Goal: Communication & Community: Answer question/provide support

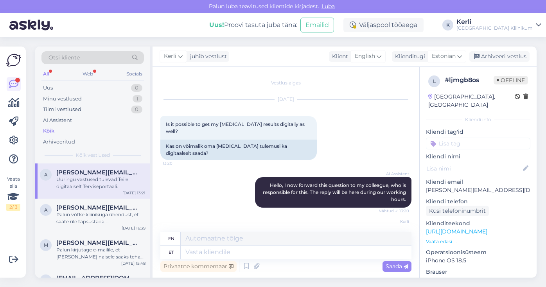
scroll to position [31, 0]
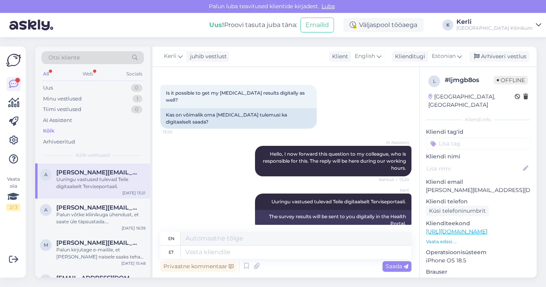
click at [54, 70] on div "All Web Socials" at bounding box center [92, 75] width 102 height 12
click at [50, 72] on div "All" at bounding box center [45, 74] width 9 height 10
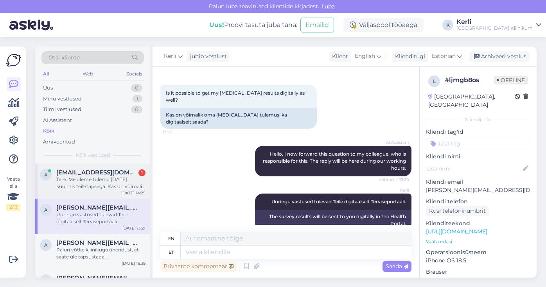
click at [79, 178] on div "Tere. Me oleme tulema [DATE] kuulmis teile lapsega. Kas on võimalik panna ka ae…" at bounding box center [100, 183] width 89 height 14
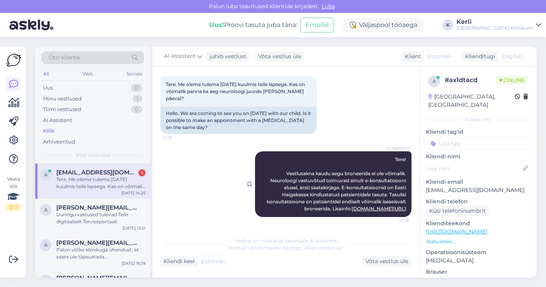
scroll to position [47, 0]
click at [93, 226] on div "A [PERSON_NAME][EMAIL_ADDRESS][DOMAIN_NAME] Uuringu vastused tulevad Teile digi…" at bounding box center [92, 216] width 115 height 35
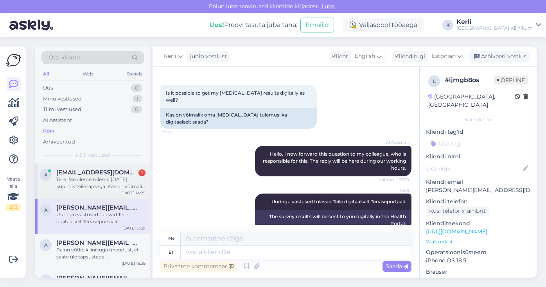
click at [122, 169] on span "[EMAIL_ADDRESS][DOMAIN_NAME]" at bounding box center [96, 172] width 81 height 7
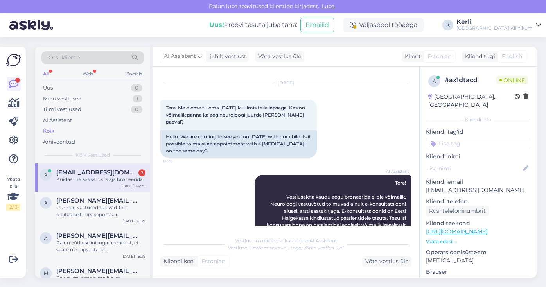
scroll to position [94, 0]
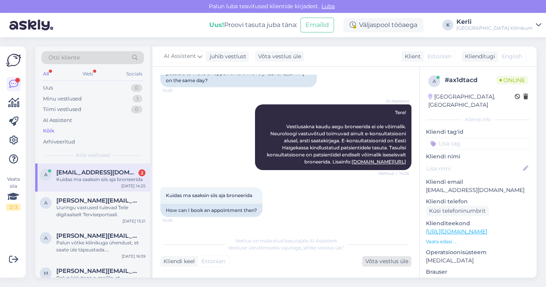
click at [384, 257] on div "Võta vestlus üle" at bounding box center [386, 261] width 49 height 11
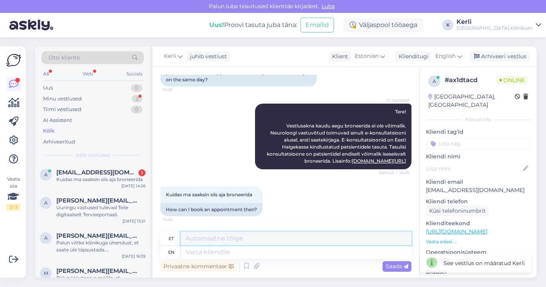
click at [335, 243] on textarea at bounding box center [296, 238] width 231 height 13
click at [313, 255] on textarea at bounding box center [296, 252] width 231 height 13
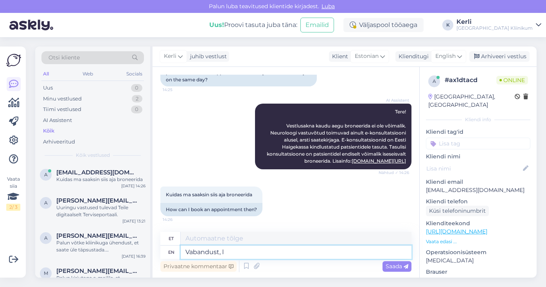
type textarea "Vabandust, la"
type textarea "Vabandust"
type textarea "Vabandust, laste neu"
type textarea "Vabandust, laste"
type textarea "Vabandust, laste neuroloogile saa"
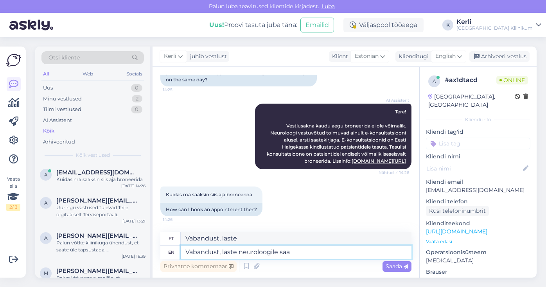
type textarea "Vabandust, laste neuroloogile"
type textarea "Vabandust, laste neuroloogile saate j"
type textarea "Vabandust, laste neuroloogile saade"
type textarea "Vabandust, laste neuroloogile saate aja br"
type textarea "Vabandust, laste neuroloogile saate aja"
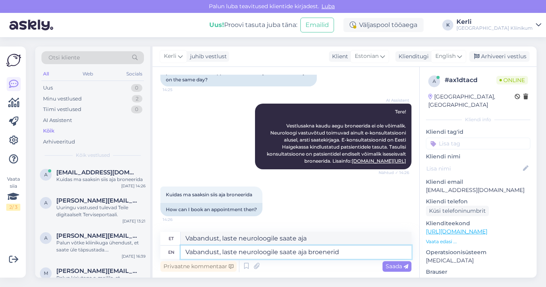
type textarea "Vabandust, laste neuroloogile saate aja broenerida"
click at [242, 255] on textarea "Vabandust, laste neuroloogile saate aja broenerida" at bounding box center [296, 252] width 231 height 13
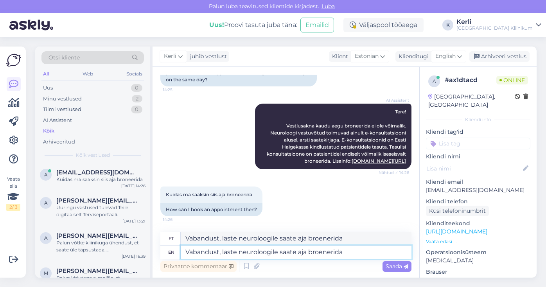
click at [242, 255] on textarea "Vabandust, laste neuroloogile saate aja broenerida" at bounding box center [296, 252] width 231 height 13
type textarea "Te"
type textarea "Te soovite la"
type textarea "Soovitatav"
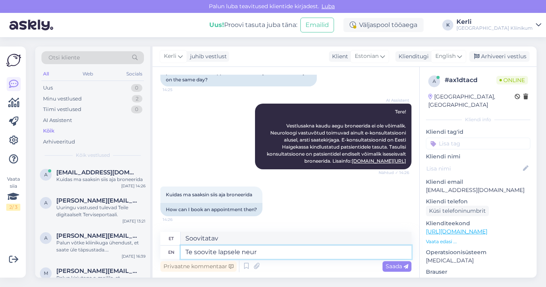
type textarea "Te soovite lapsele neuro"
type textarea "Soovita lapsele"
type textarea "Te soovite lapsele neuroloogi aeg"
type textarea "Soovita lapsele neuroloogia"
type textarea "Te soovite lapsele neuroloogi aega?"
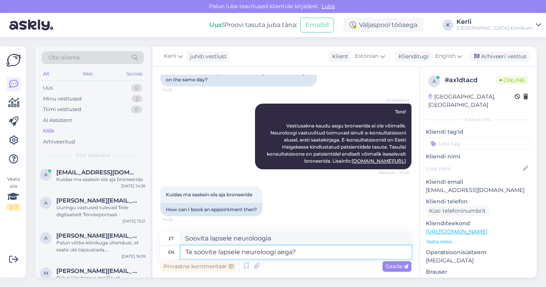
type textarea "Te soovite lapsele neuroloogi aega?"
click at [459, 61] on div "English" at bounding box center [448, 56] width 35 height 13
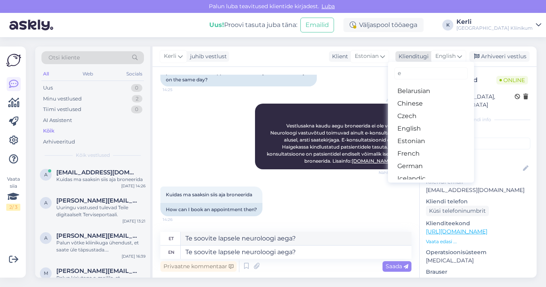
type input "es"
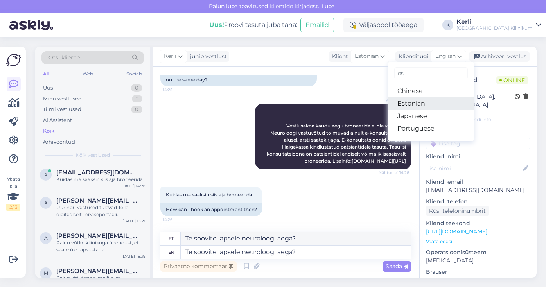
click at [424, 97] on link "Estonian" at bounding box center [431, 103] width 86 height 13
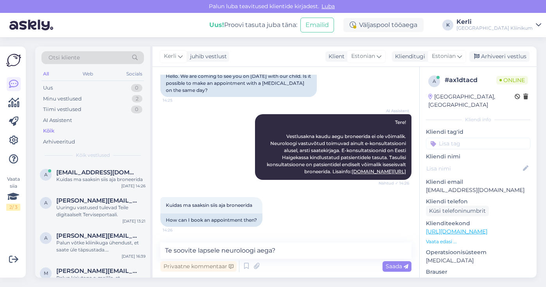
scroll to position [84, 0]
click at [401, 268] on span "Saada" at bounding box center [396, 266] width 23 height 7
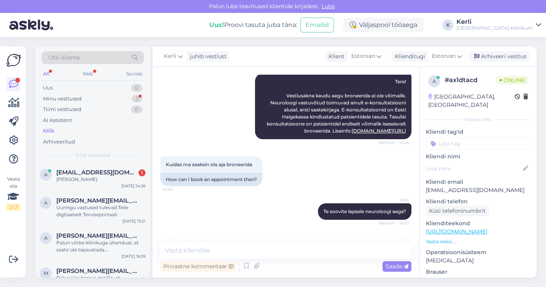
scroll to position [151, 0]
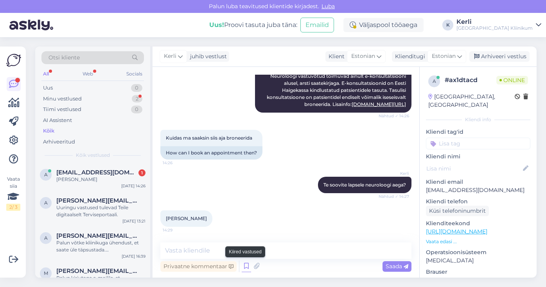
click at [245, 270] on icon at bounding box center [246, 266] width 9 height 12
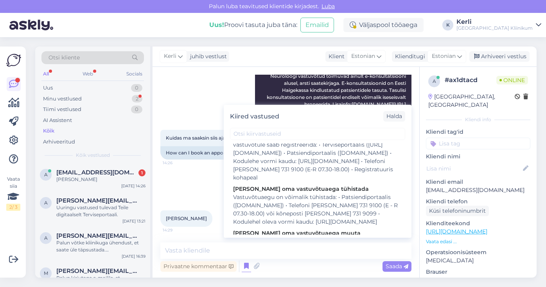
scroll to position [440, 0]
click at [241, 258] on textarea at bounding box center [285, 250] width 251 height 16
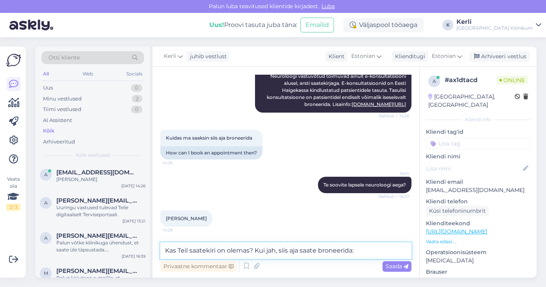
type textarea "Kas Teil saatekiri on olemas? Kui jah, siis aja saate broneerida:"
click at [259, 254] on textarea "Kas Teil saatekiri on olemas? Kui jah, siis aja saate broneerida:" at bounding box center [285, 250] width 251 height 16
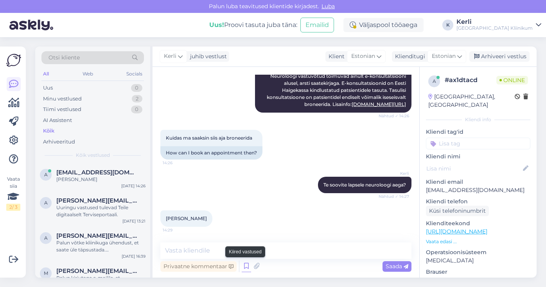
click at [247, 265] on icon at bounding box center [246, 266] width 9 height 12
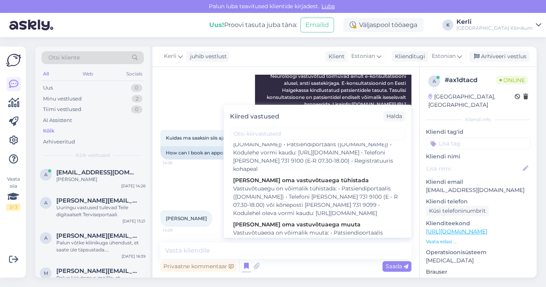
scroll to position [448, 0]
click at [304, 173] on div "Vestlusaknas ei broneerita vastuvõtuaegu. Eriarsti vastuvõtule saab registreeri…" at bounding box center [317, 148] width 169 height 49
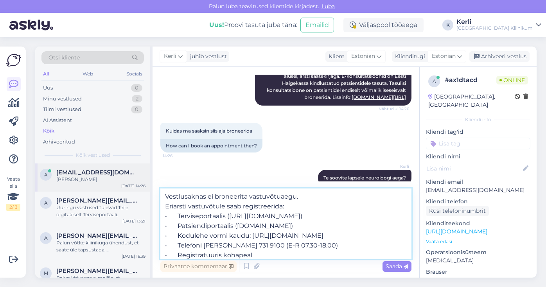
drag, startPoint x: 308, startPoint y: 201, endPoint x: 148, endPoint y: 185, distance: 160.7
click at [148, 185] on div "Otsi kliente All Web Socials Uus 0 Minu vestlused 2 Tiimi vestlused 0 AI Assist…" at bounding box center [285, 162] width 501 height 231
click at [314, 235] on textarea "Vestlusaknas ei broneerita vastuvõtuaegu. Eriarsti vastuvõtule saab registreeri…" at bounding box center [285, 223] width 251 height 70
drag, startPoint x: 318, startPoint y: 229, endPoint x: 172, endPoint y: 224, distance: 145.9
click at [172, 224] on textarea "Vestlusaknas ei broneerita vastuvõtuaegu. Eriarsti vastuvõtule saab registreeri…" at bounding box center [285, 223] width 251 height 70
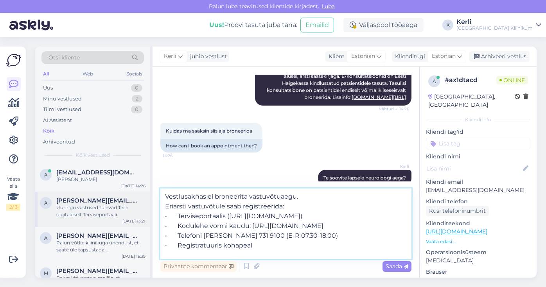
drag, startPoint x: 297, startPoint y: 196, endPoint x: 147, endPoint y: 195, distance: 150.1
click at [147, 195] on div "Otsi kliente All Web Socials Uus 0 Minu vestlused 2 Tiimi vestlused 0 AI Assist…" at bounding box center [285, 162] width 501 height 231
paste textarea "Kas Teil saatekiri on olemas? Kui jah, siis aja saate broneerida:"
type textarea "Kas Teil saatekiri on olemas? Kui jah, siis aja saate broneerida: Eriarsti vast…"
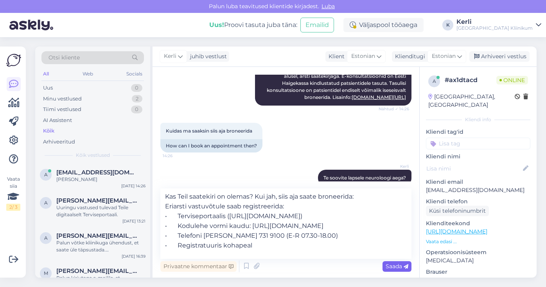
click at [401, 269] on span "Saada" at bounding box center [396, 266] width 23 height 7
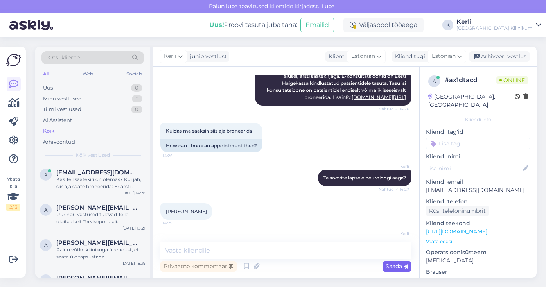
scroll to position [241, 0]
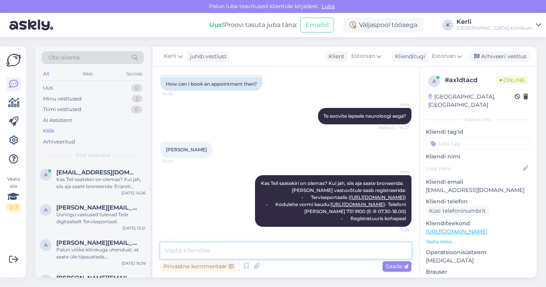
click at [319, 252] on textarea at bounding box center [285, 250] width 251 height 16
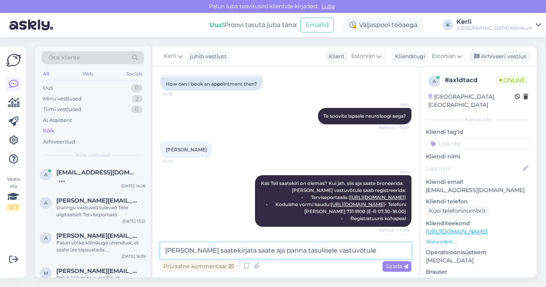
type textarea "[PERSON_NAME] saatekirjata saate aja panna tasulisele vastuvõtule."
click at [335, 252] on textarea "[PERSON_NAME] saatekirjata saate aja panna tasulisele vastuvõtule." at bounding box center [285, 250] width 251 height 16
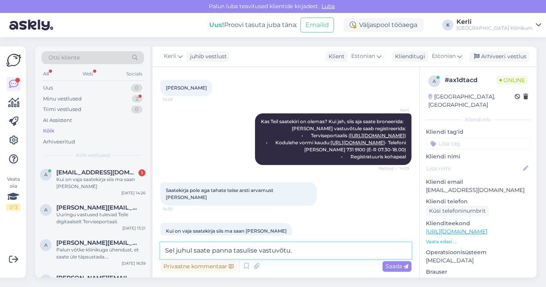
scroll to position [308, 0]
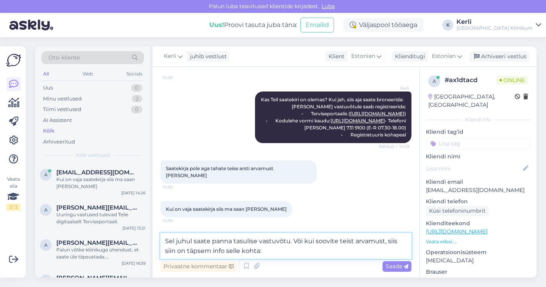
paste textarea "[URL][DOMAIN_NAME]"
type textarea "Sel juhul saate panna tasulise vastuvõtu. Või kui soovite teist arvamust, siis …"
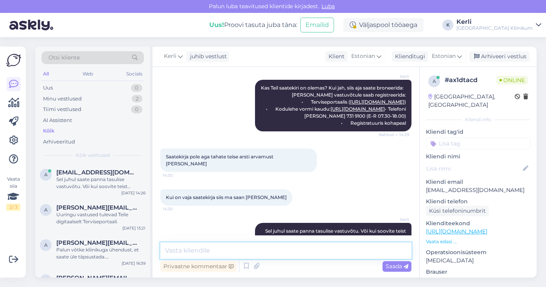
scroll to position [363, 0]
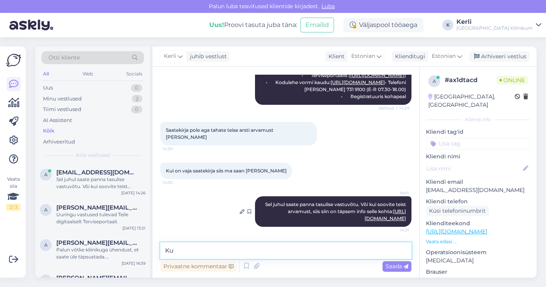
type textarea "K"
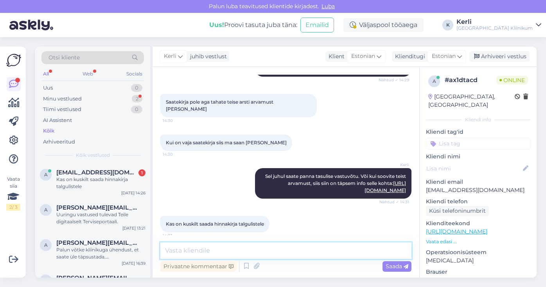
scroll to position [397, 0]
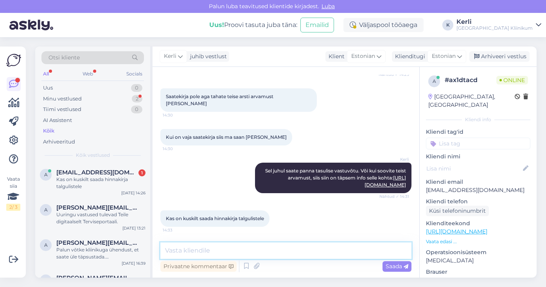
click at [298, 255] on textarea at bounding box center [285, 250] width 251 height 16
paste textarea "Lasteneuroloogi vastuvõtt (40 minutit) 95.00 €"
click at [308, 255] on textarea "Lasteneuroloogi vastuvõtt (40 minutit) 95.00 €" at bounding box center [285, 250] width 251 height 16
click at [309, 248] on textarea "Lasteneuroloogi vastuvõtt (40 minutit) 95.00 €" at bounding box center [285, 250] width 251 height 16
type textarea "Lasteneuroloogi vastuvõtt (40 minutit) - 95.00 €"
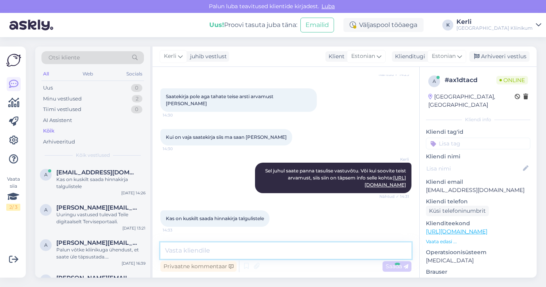
scroll to position [430, 0]
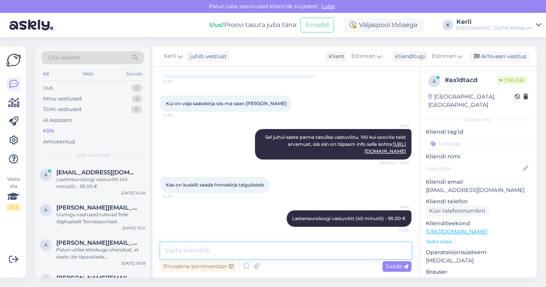
paste textarea "[URL][DOMAIN_NAME]"
type textarea "[URL][DOMAIN_NAME]"
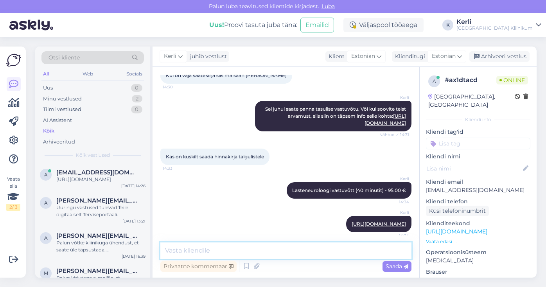
scroll to position [464, 0]
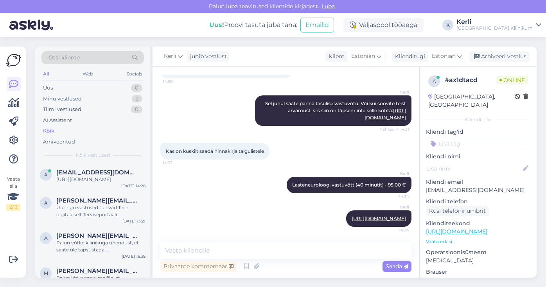
click at [362, 0] on div "[PERSON_NAME] teavitused klientide kirjadest. [GEOGRAPHIC_DATA]" at bounding box center [273, 6] width 546 height 13
